Goal: Task Accomplishment & Management: Use online tool/utility

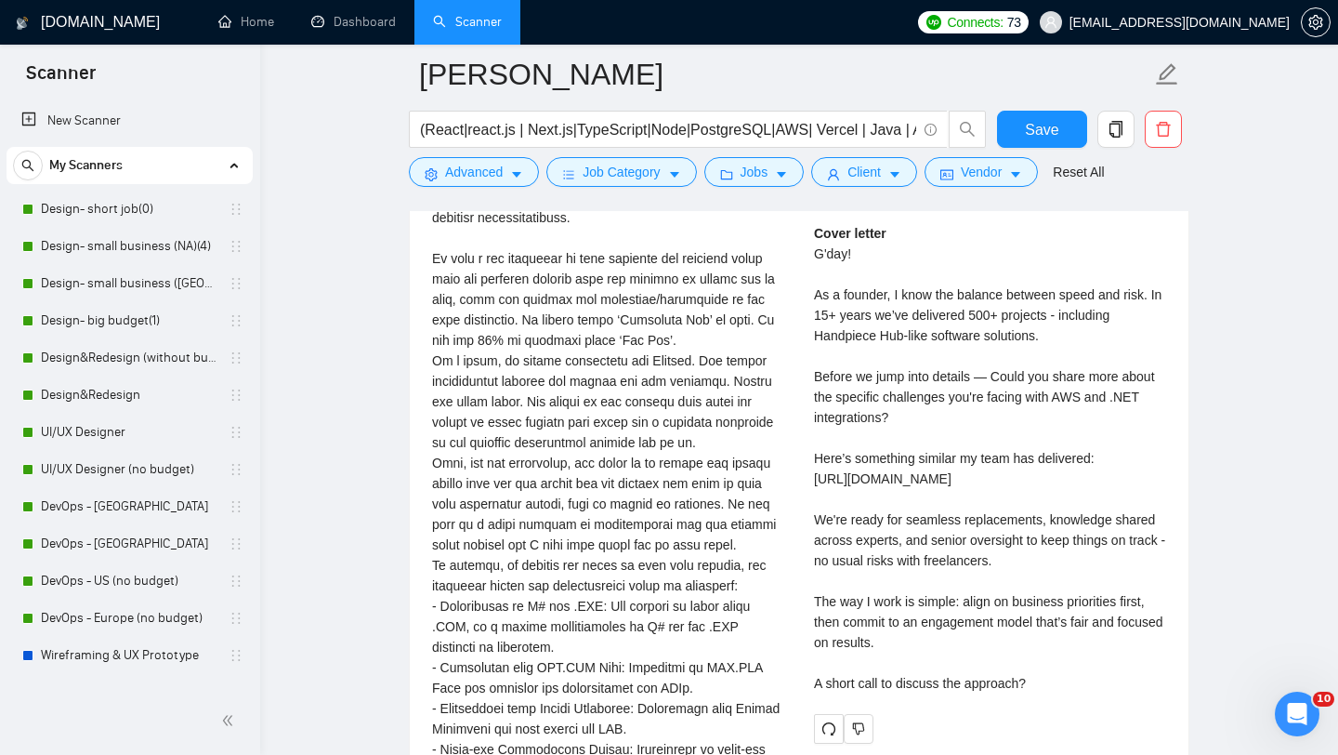
scroll to position [286, 0]
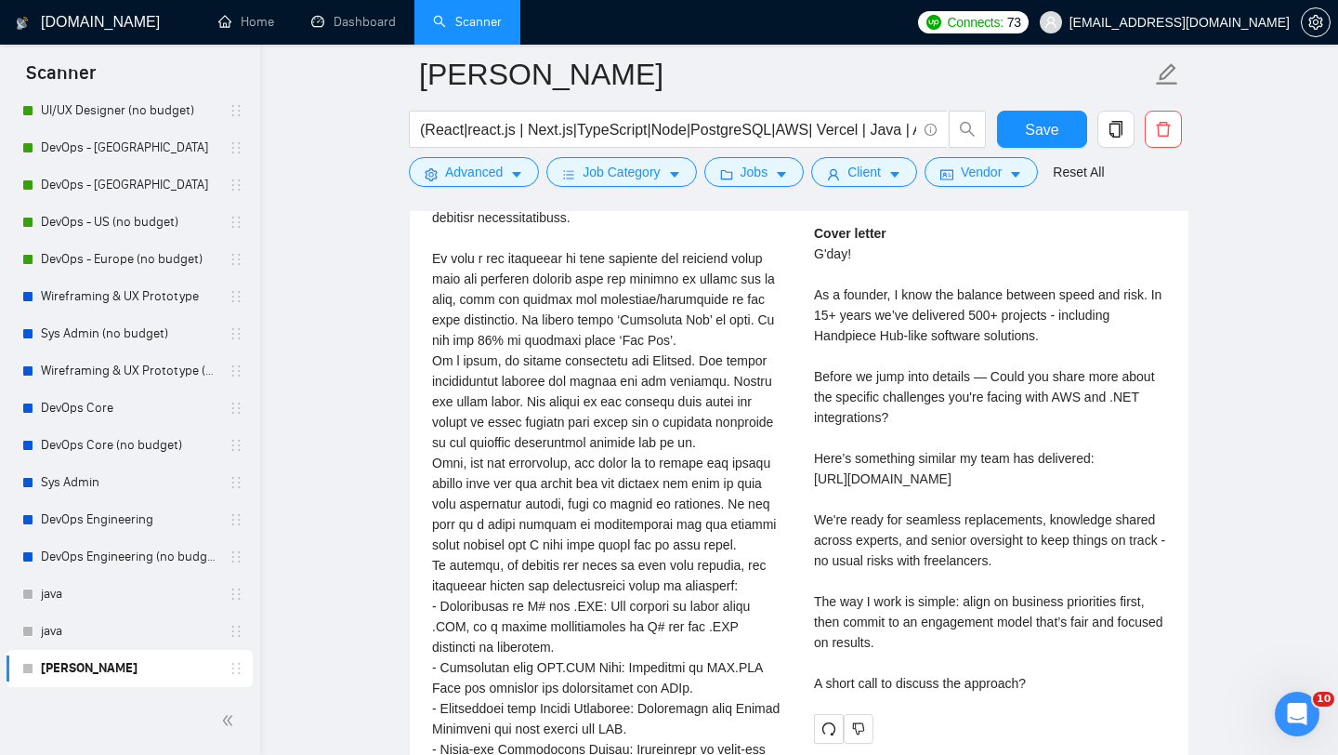
click at [644, 348] on div "We are looking for someone to take our product to greater heights through their…" at bounding box center [608, 493] width 352 height 1145
click at [653, 316] on div "We are looking for someone to take our product to greater heights through their…" at bounding box center [608, 493] width 352 height 1145
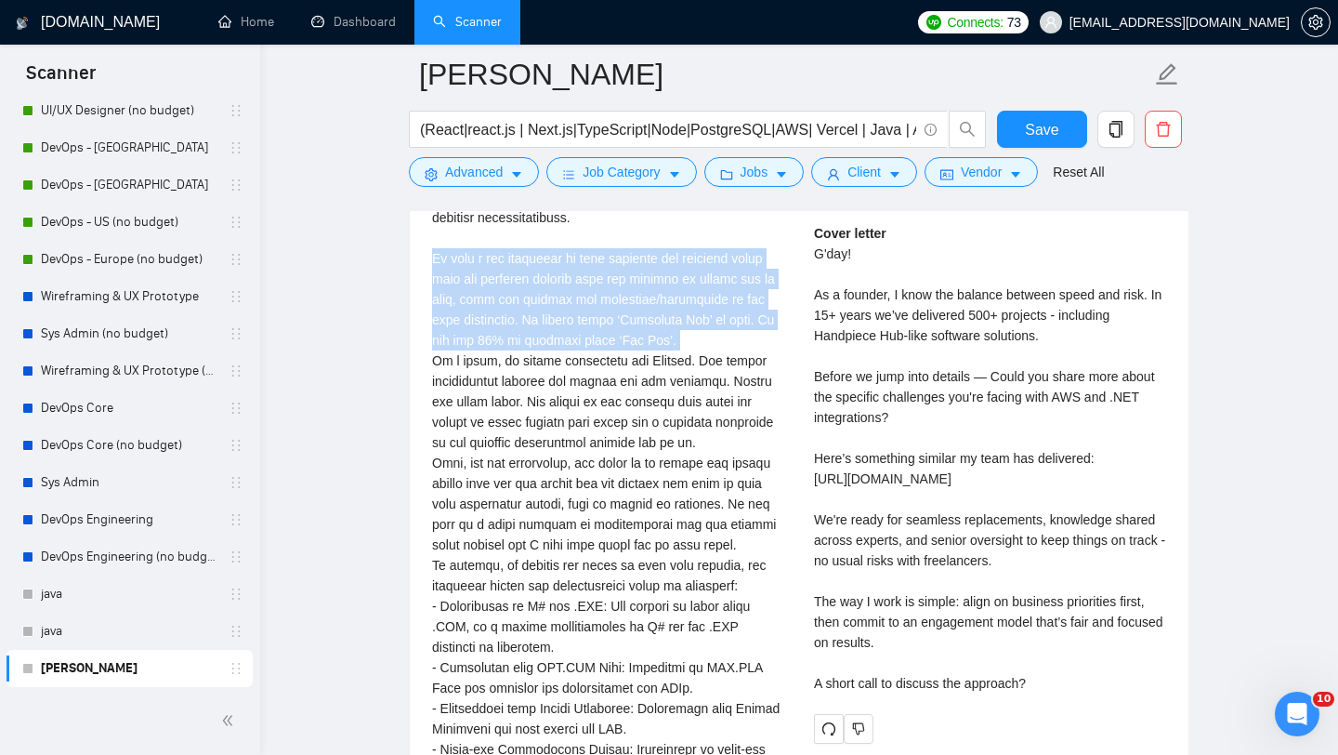
click at [653, 316] on div "We are looking for someone to take our product to greater heights through their…" at bounding box center [608, 493] width 352 height 1145
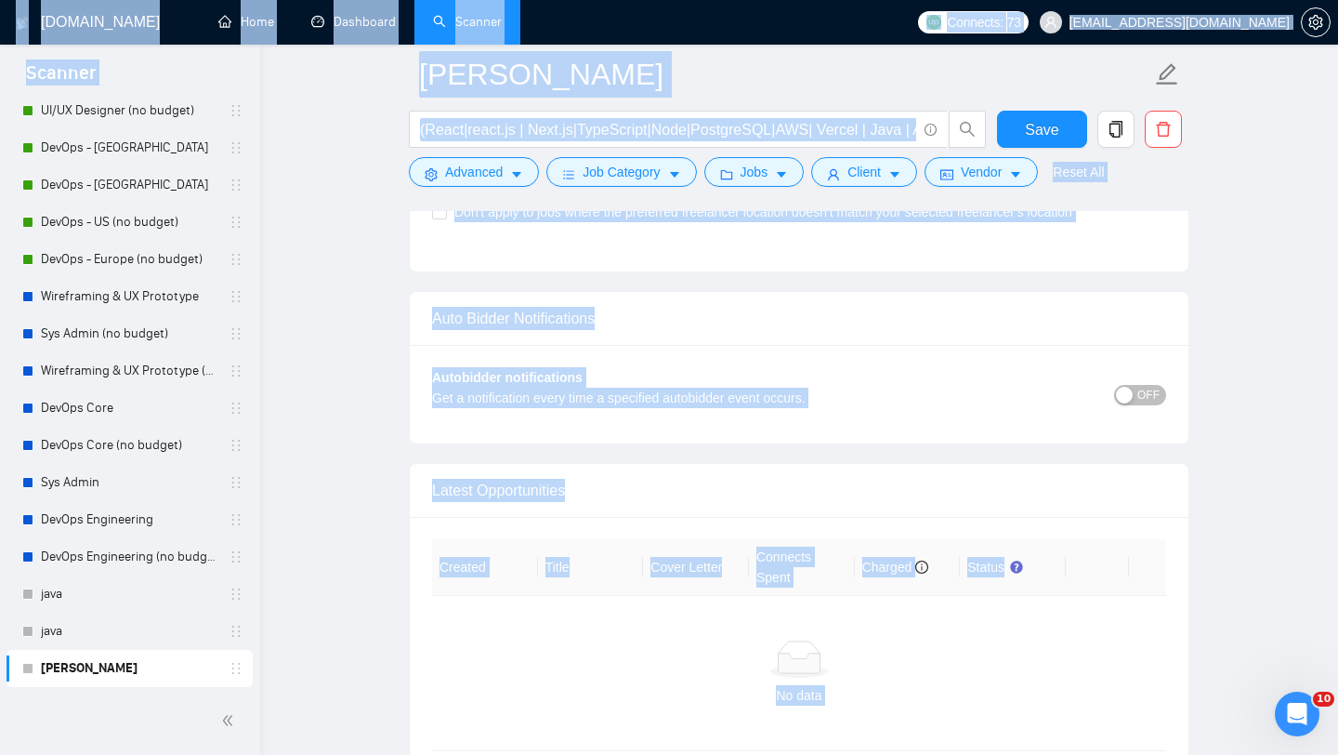
scroll to position [5891, 0]
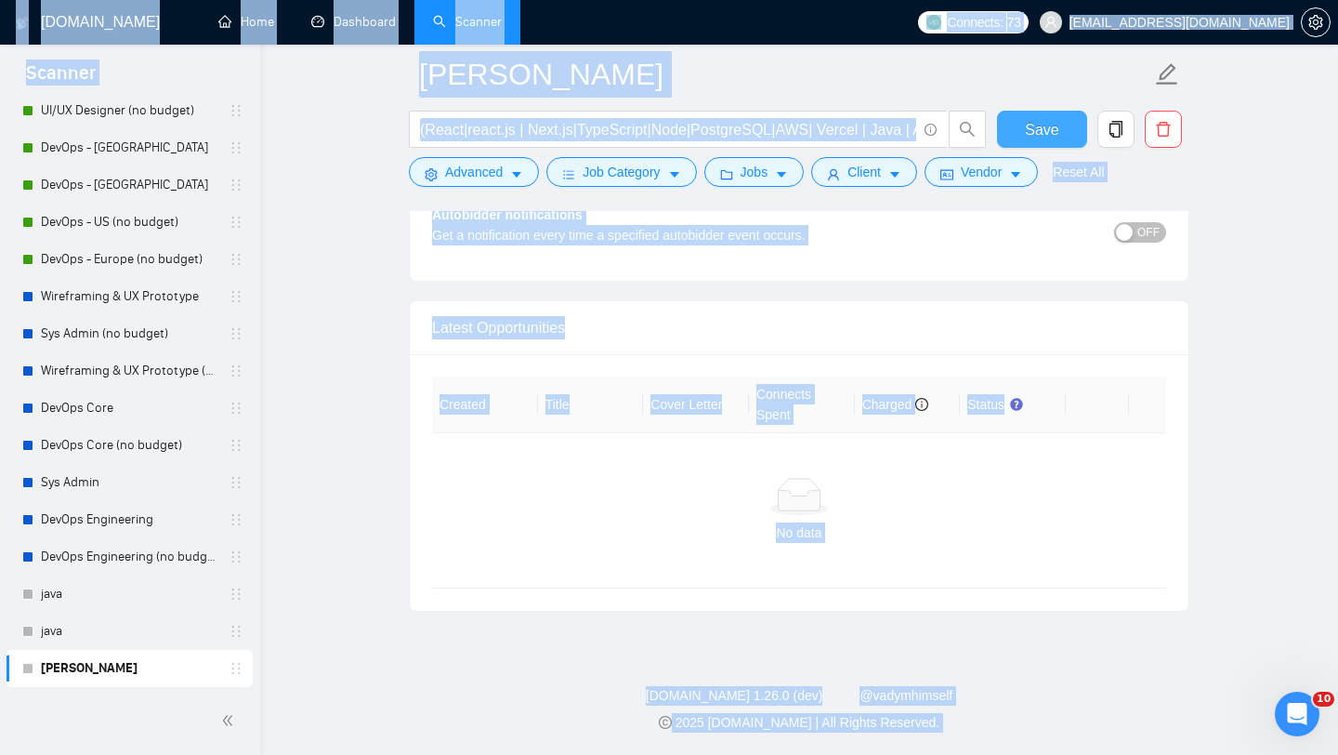
click at [1023, 131] on button "Save" at bounding box center [1042, 129] width 90 height 37
